Goal: Complete application form

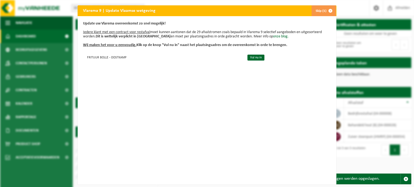
scroll to position [7, 0]
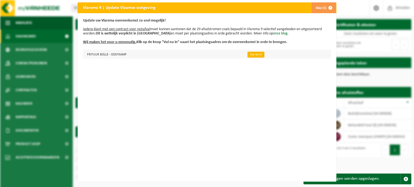
click at [247, 52] on link "Vul nu in" at bounding box center [255, 55] width 17 height 6
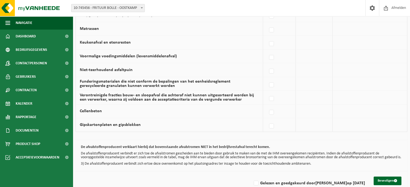
scroll to position [377, 0]
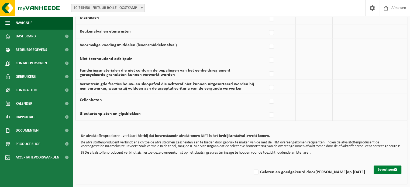
click at [389, 169] on button "Bevestigen" at bounding box center [387, 170] width 28 height 9
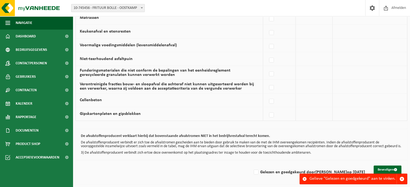
scroll to position [377, 0]
click at [389, 169] on button "Bevestigen" at bounding box center [387, 170] width 28 height 9
click at [253, 172] on label "Gelezen en goedgekeurd door STEFAAN VANSIMAEYS op 17/09/25" at bounding box center [309, 172] width 112 height 8
click at [251, 166] on input "Gelezen en goedgekeurd door STEFAAN VANSIMAEYS op 17/09/25" at bounding box center [251, 165] width 0 height 0
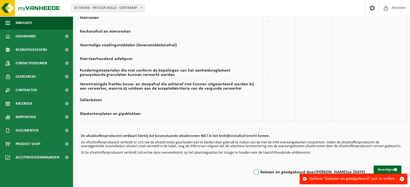
checkbox input "true"
click at [383, 169] on button "Bevestigen" at bounding box center [387, 170] width 28 height 9
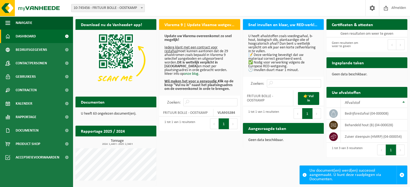
scroll to position [1, 0]
